Goal: Task Accomplishment & Management: Manage account settings

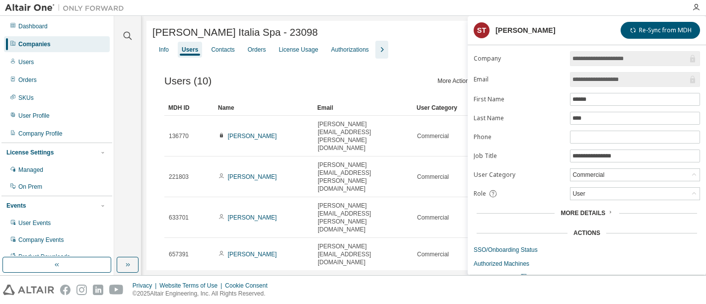
click at [35, 65] on div "Users" at bounding box center [57, 62] width 106 height 16
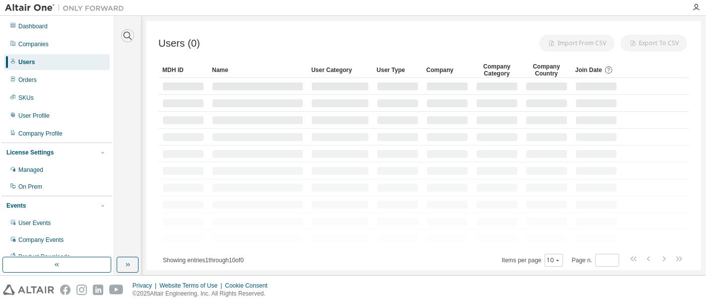
click at [124, 36] on icon "button" at bounding box center [128, 36] width 12 height 12
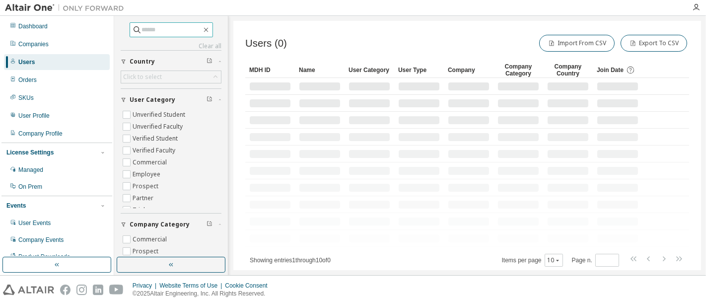
click at [178, 33] on input "text" at bounding box center [172, 30] width 60 height 10
paste input "**********"
type input "**********"
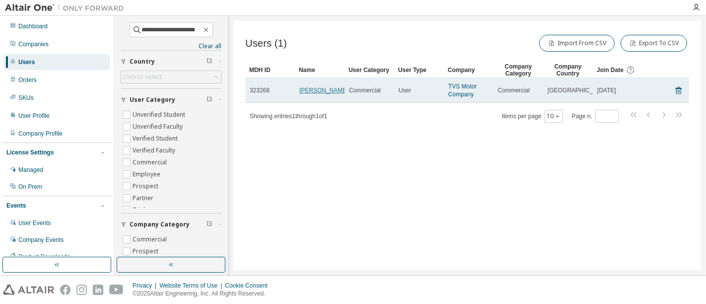
click at [306, 93] on link "[PERSON_NAME]" at bounding box center [323, 90] width 49 height 7
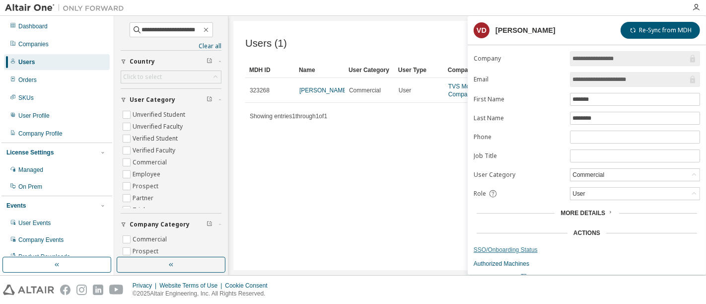
click at [523, 246] on link "SSO/Onboarding Status" at bounding box center [587, 250] width 226 height 8
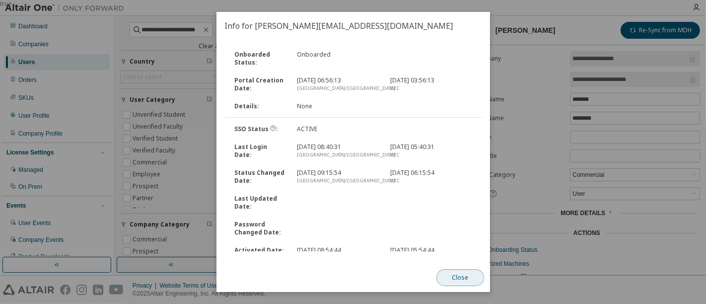
click at [467, 279] on button "Close" at bounding box center [460, 277] width 48 height 17
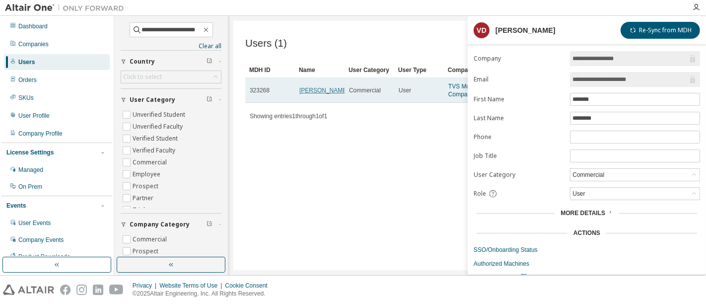
click at [312, 94] on link "[PERSON_NAME]" at bounding box center [323, 90] width 49 height 7
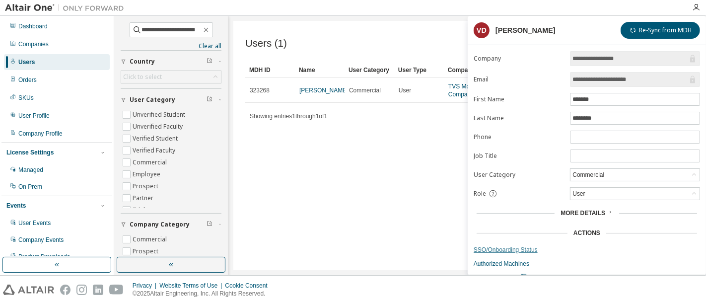
click at [500, 249] on link "SSO/Onboarding Status" at bounding box center [587, 250] width 226 height 8
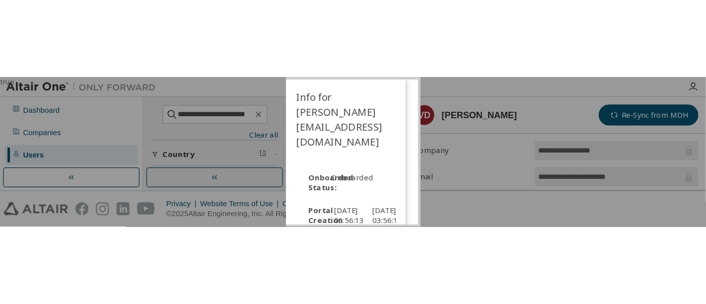
scroll to position [408, 0]
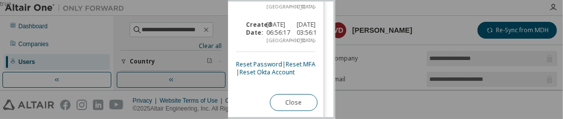
click at [252, 60] on link "Reset Password" at bounding box center [259, 64] width 46 height 8
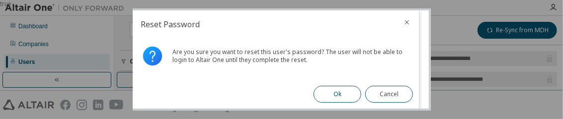
click at [333, 91] on button "Ok" at bounding box center [337, 94] width 48 height 17
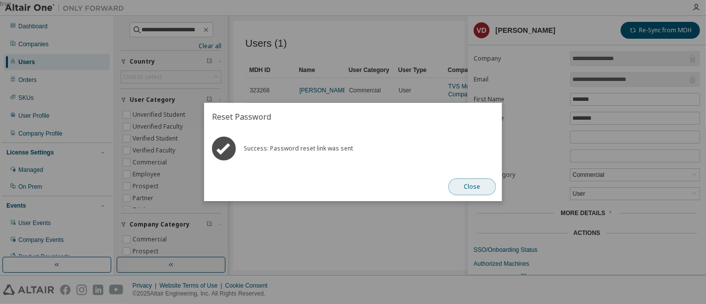
click at [461, 184] on button "Close" at bounding box center [472, 186] width 48 height 17
